Goal: Task Accomplishment & Management: Complete application form

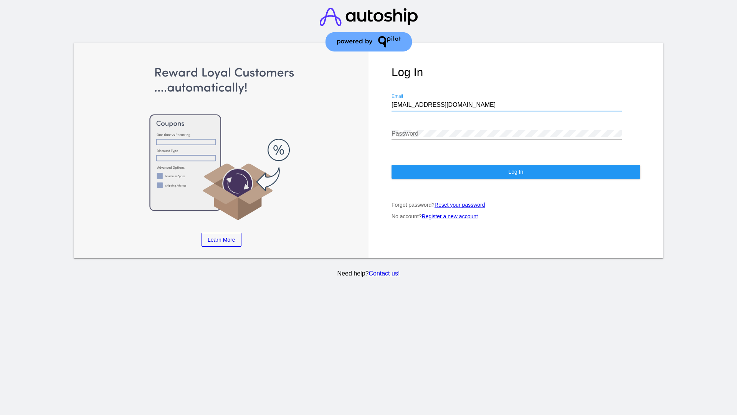
type input "[EMAIL_ADDRESS][DOMAIN_NAME]"
click at [516, 172] on span "Log In" at bounding box center [515, 172] width 15 height 6
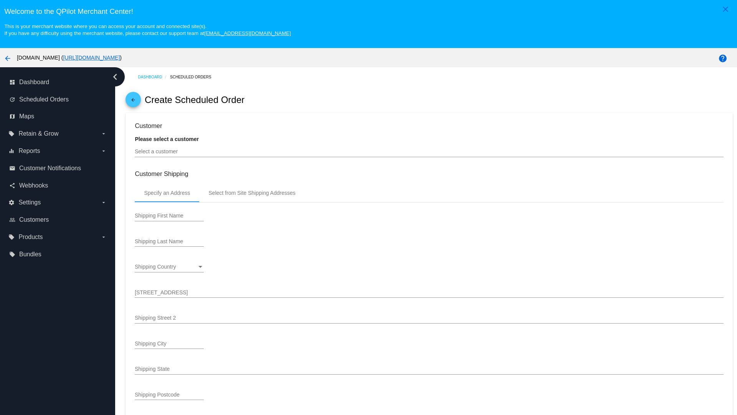
click at [429, 151] on input "Select a customer" at bounding box center [429, 152] width 588 height 6
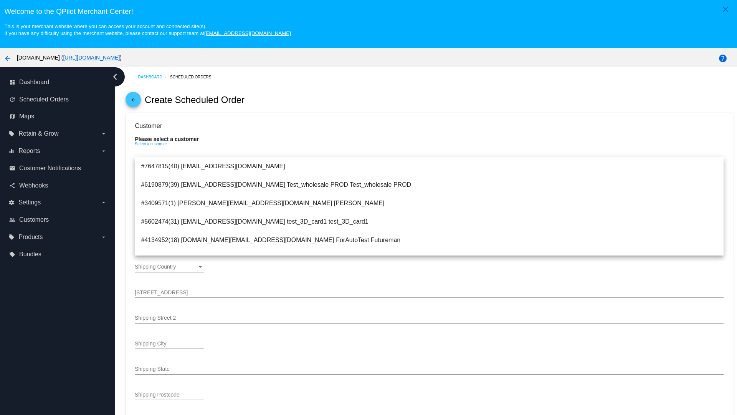
scroll to position [292, 0]
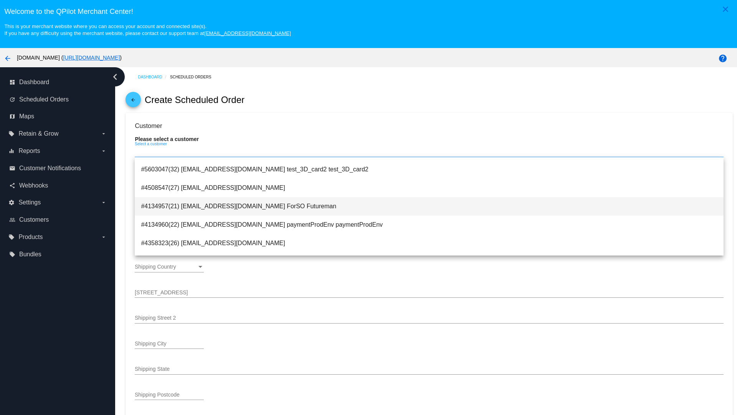
click at [429, 206] on span "#4134957(21) testsoshippingrate@gmail.com ForSO Futureman" at bounding box center [429, 206] width 576 height 18
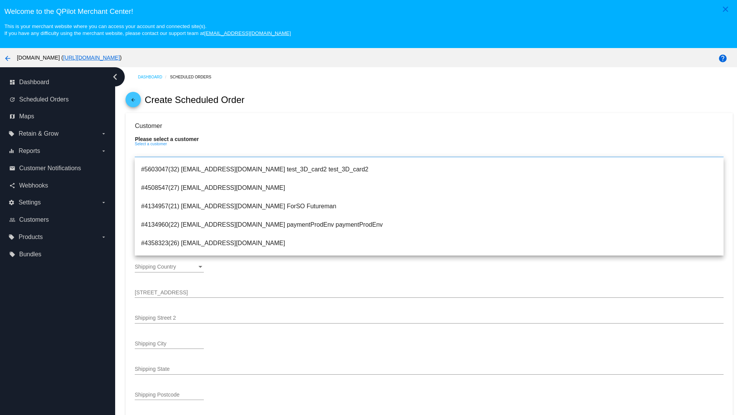
type input "ForSO"
type input "Futureman"
type input "1 Main St 1"
type input "San Jose"
type input "95131"
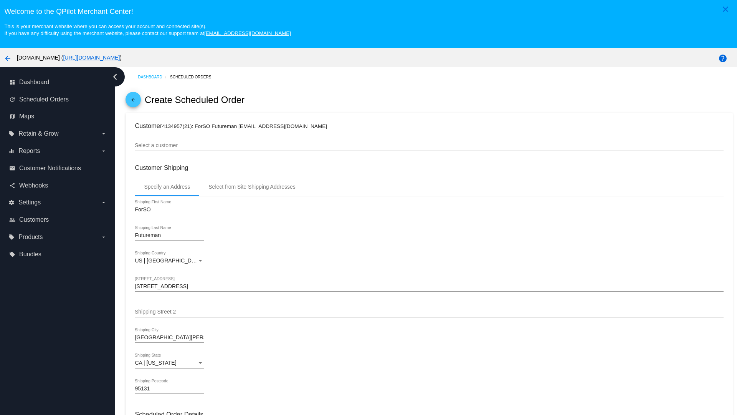
scroll to position [272, 0]
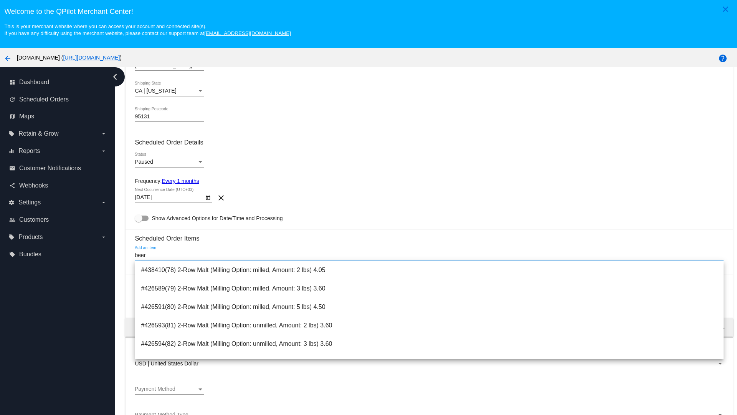
type input "beer"
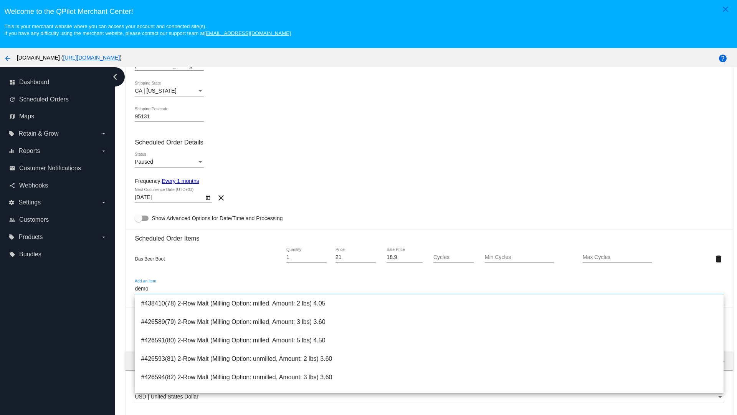
type input "demo"
